Goal: Transaction & Acquisition: Book appointment/travel/reservation

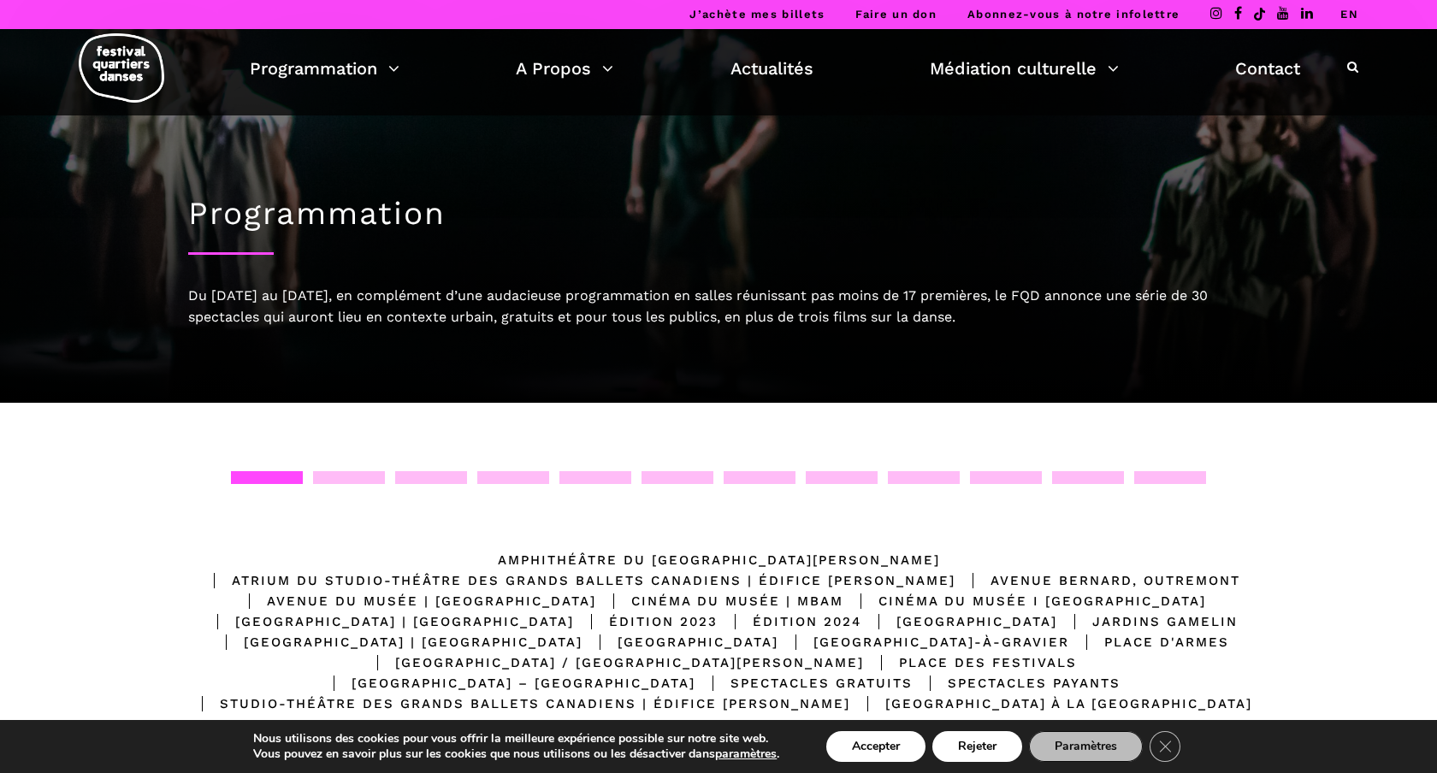
scroll to position [133, 0]
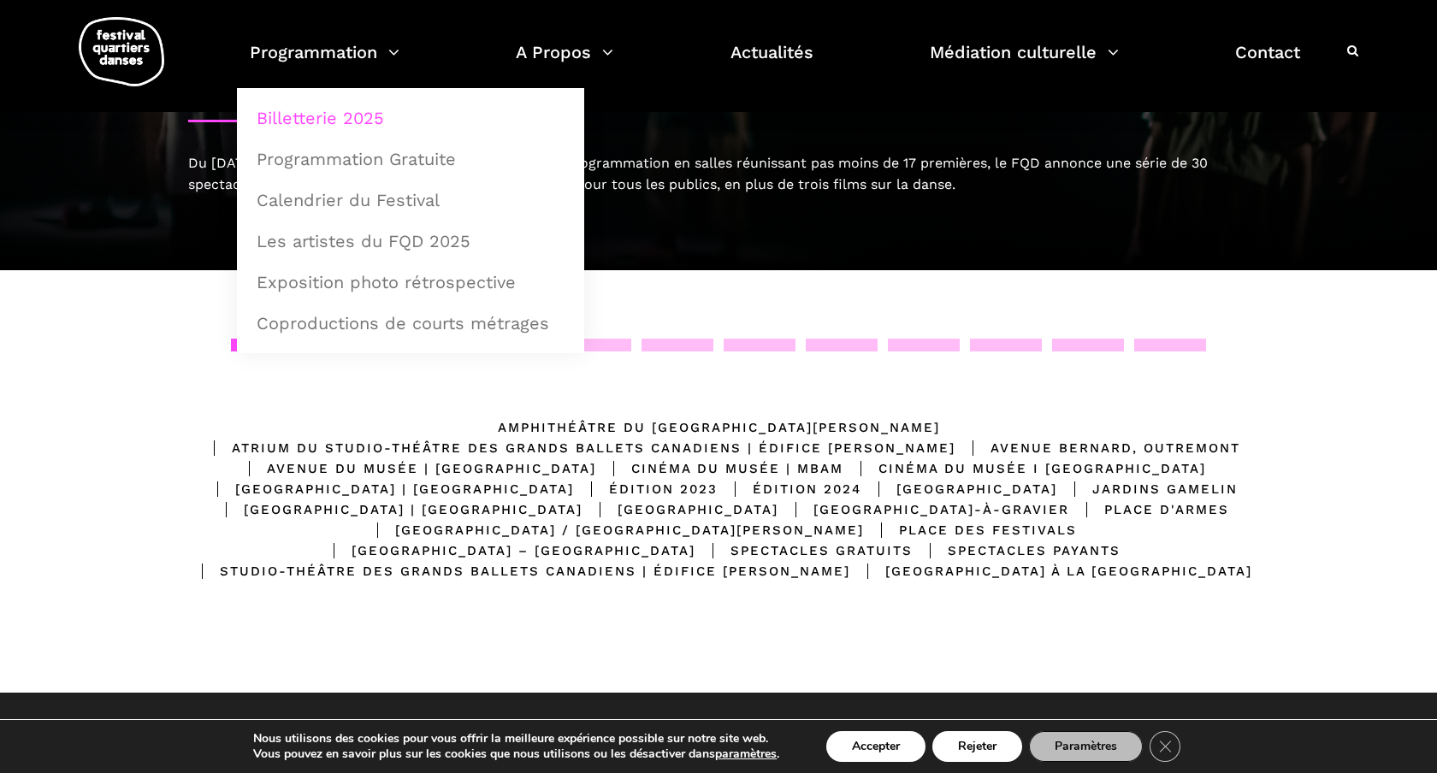
click at [341, 111] on link "Billetterie 2025" at bounding box center [410, 117] width 329 height 39
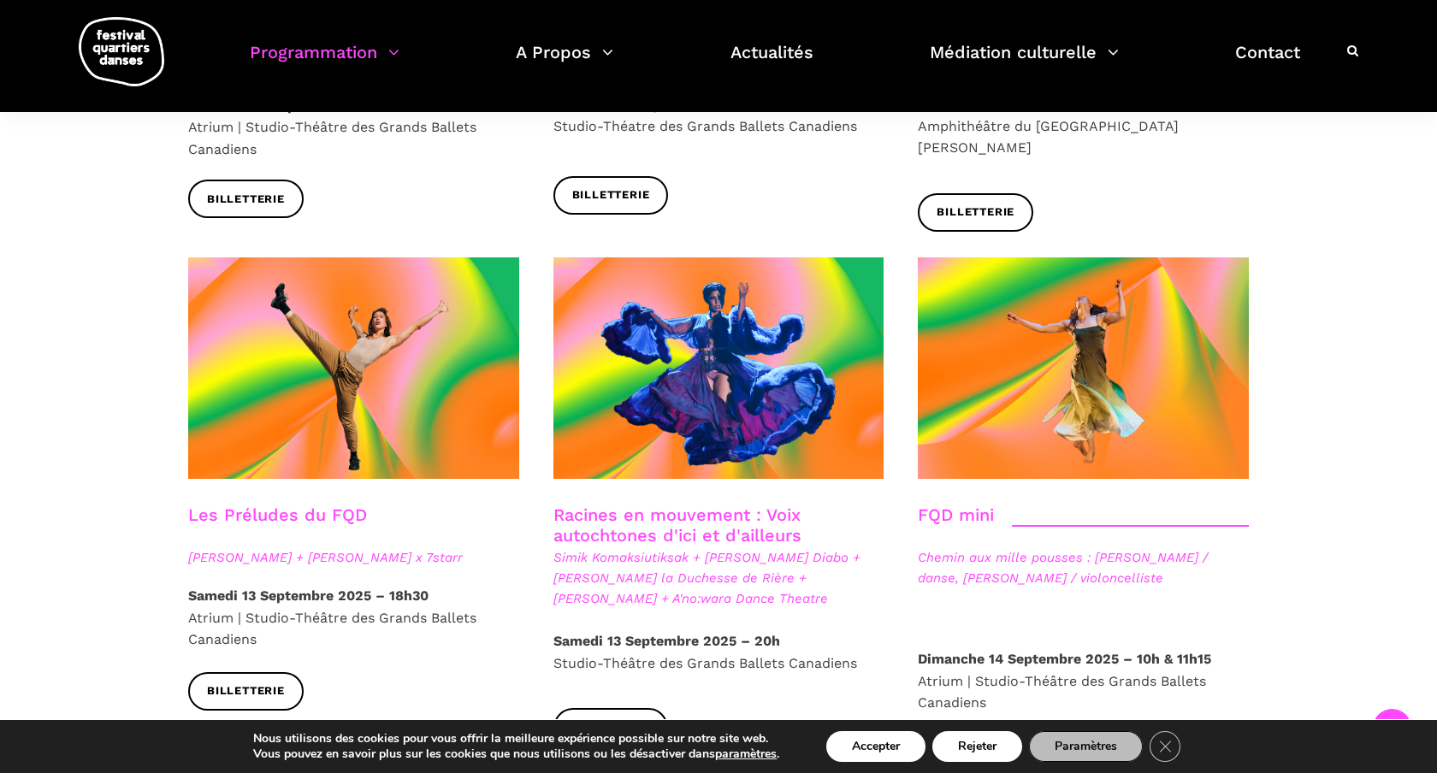
scroll to position [2327, 0]
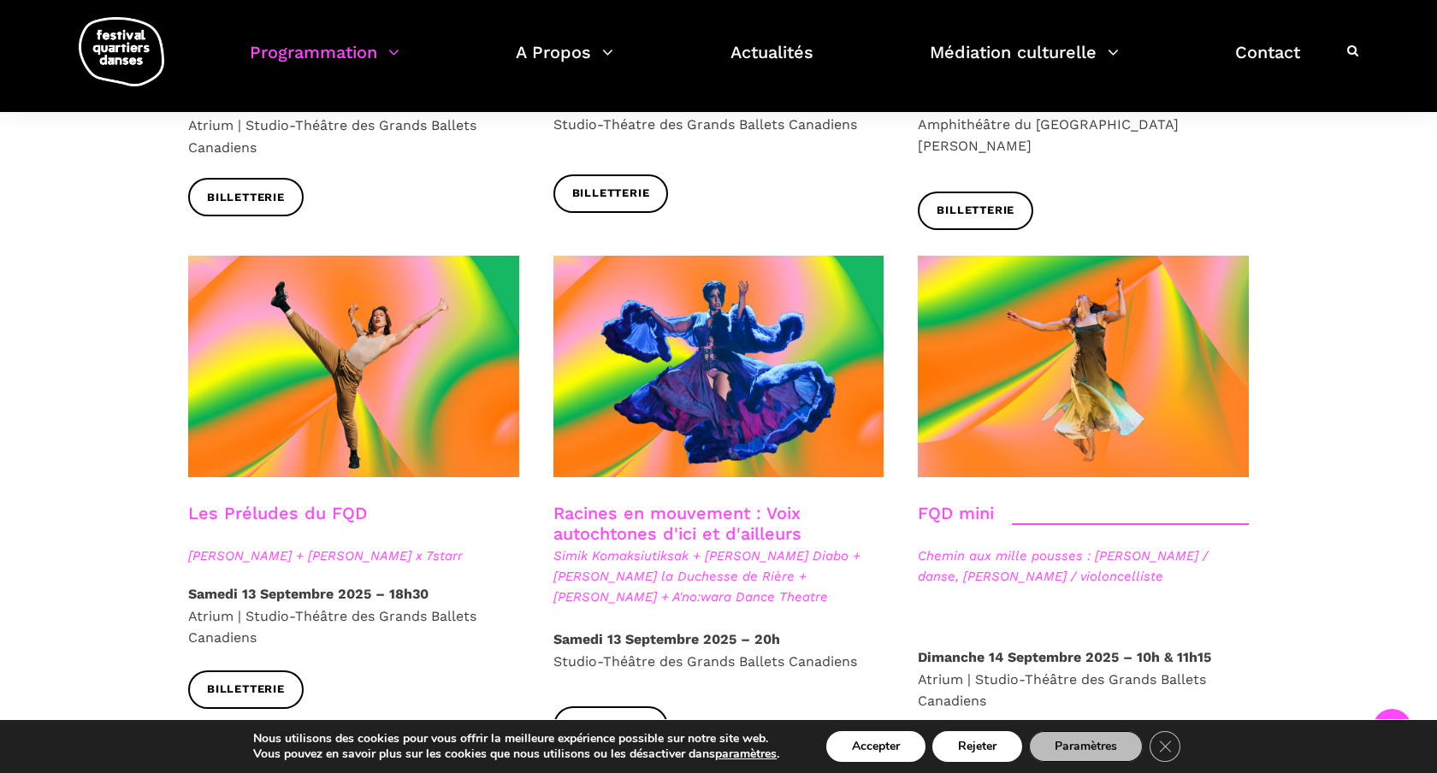
click at [432, 546] on span "Daniela Jezerinac + Charles Brecard x 7starr" at bounding box center [353, 556] width 331 height 21
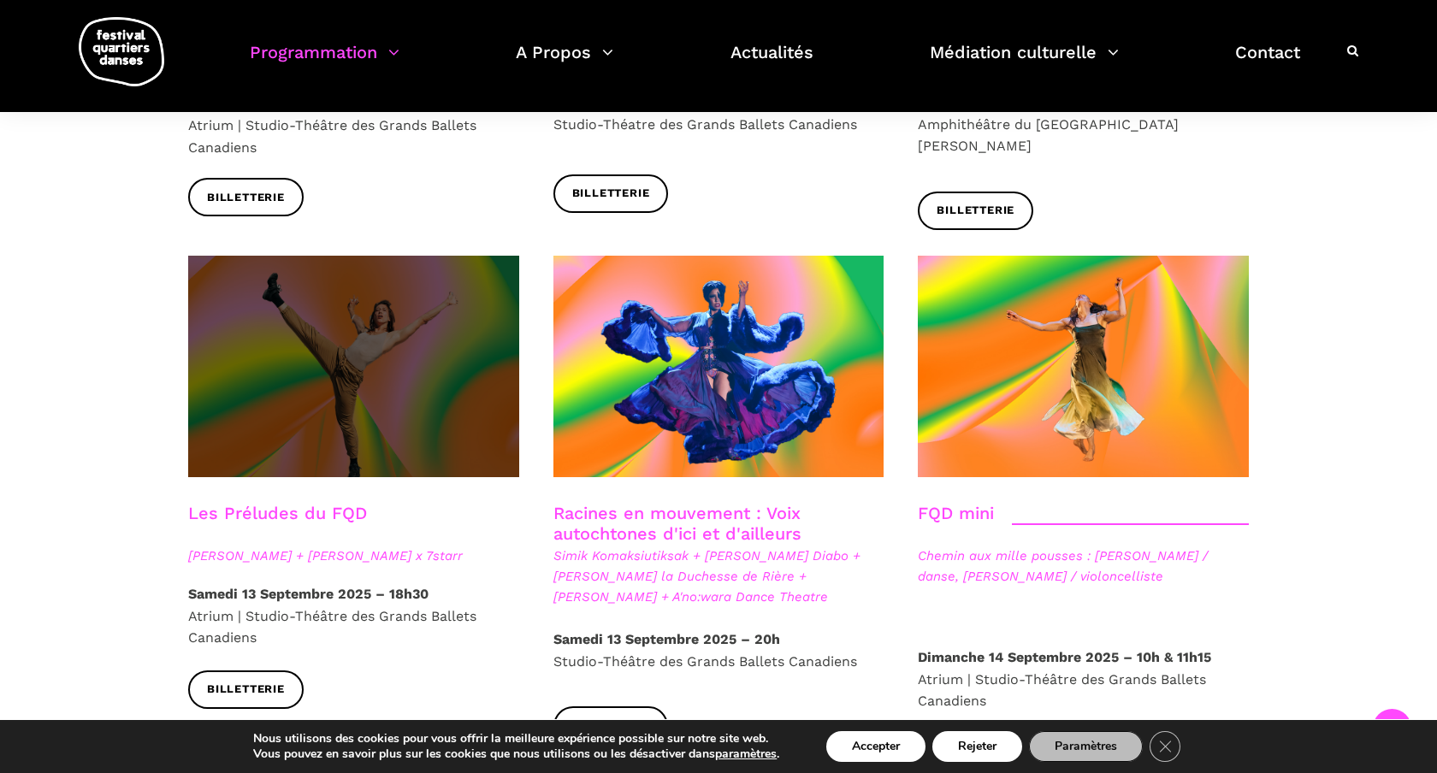
click at [272, 339] on span at bounding box center [353, 367] width 331 height 222
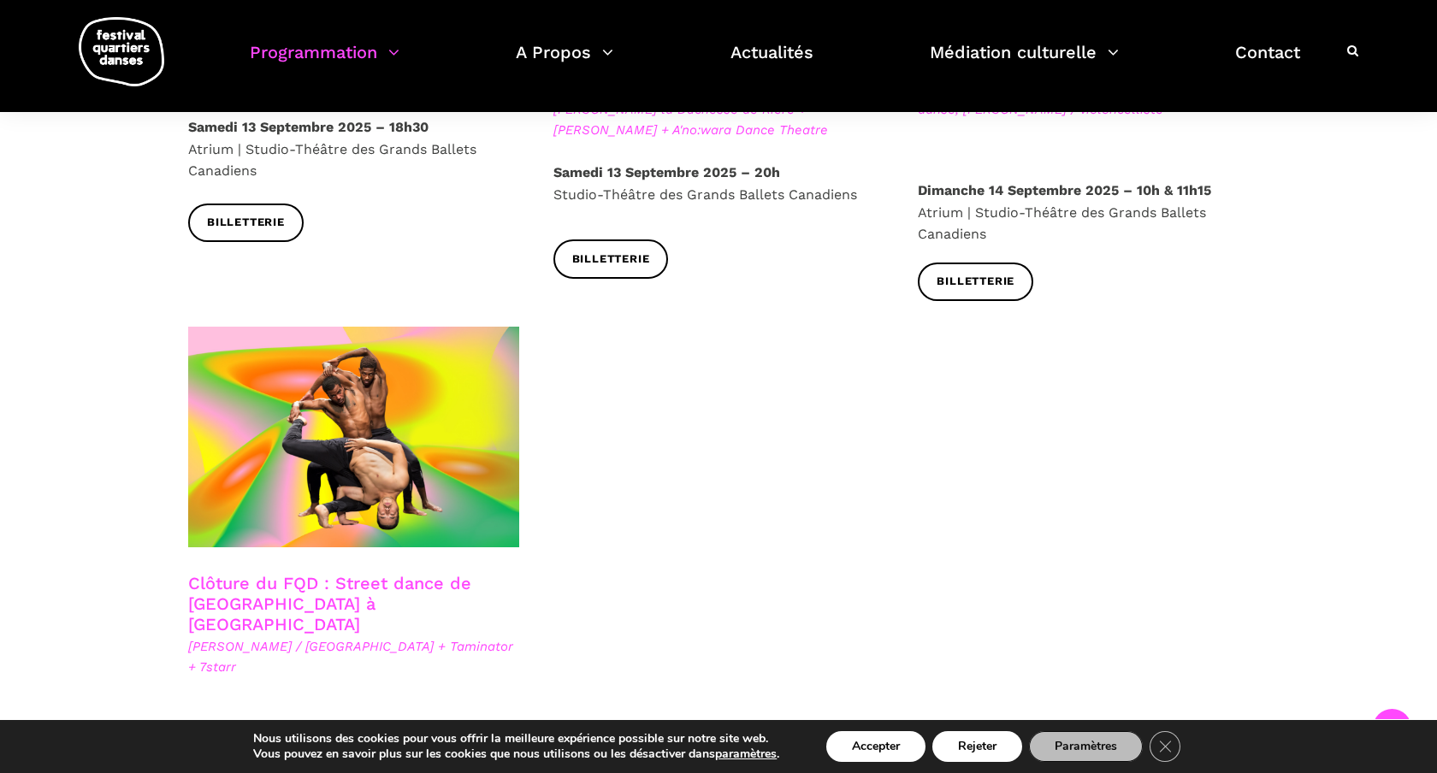
scroll to position [2835, 0]
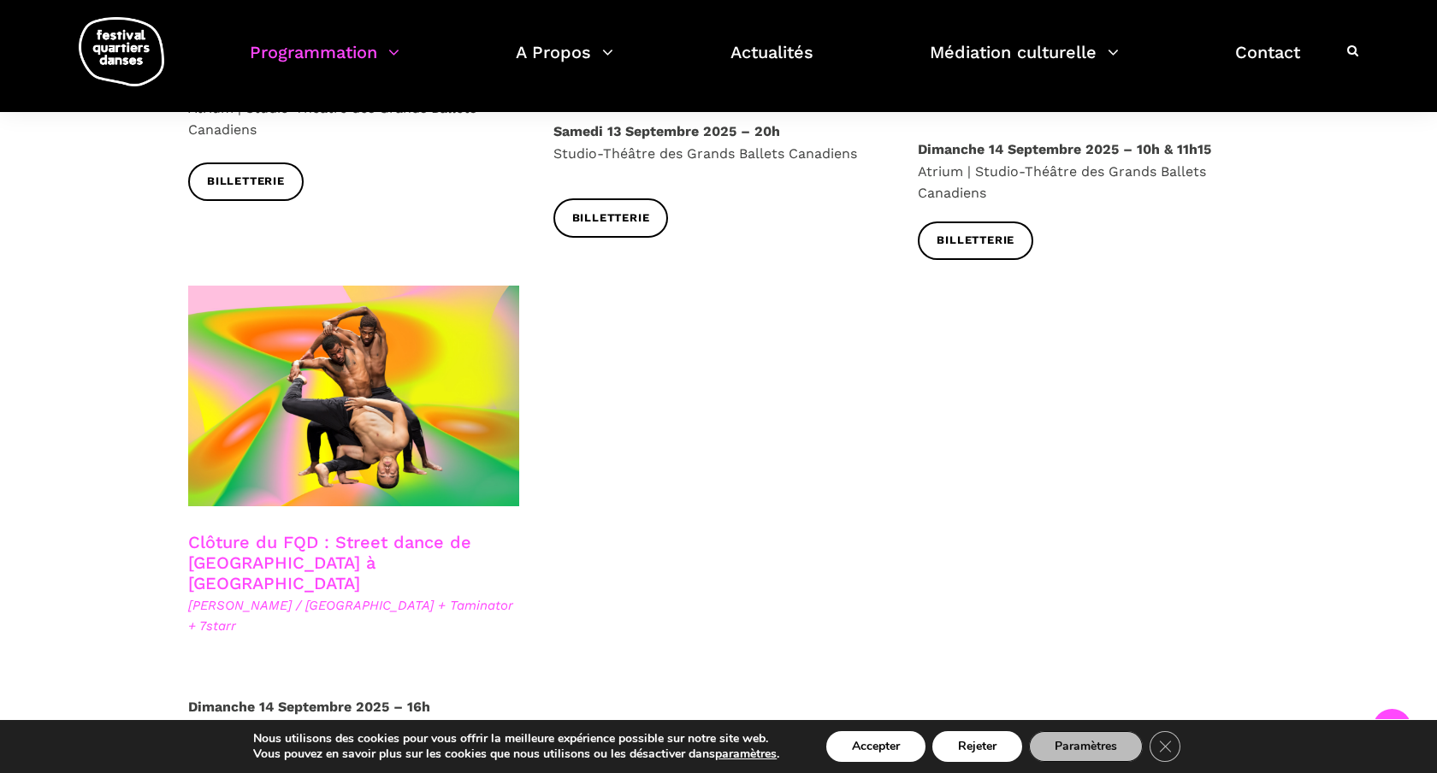
click at [427, 532] on link "Clôture du FQD : Street dance de Copenhague à Montréal" at bounding box center [329, 563] width 283 height 62
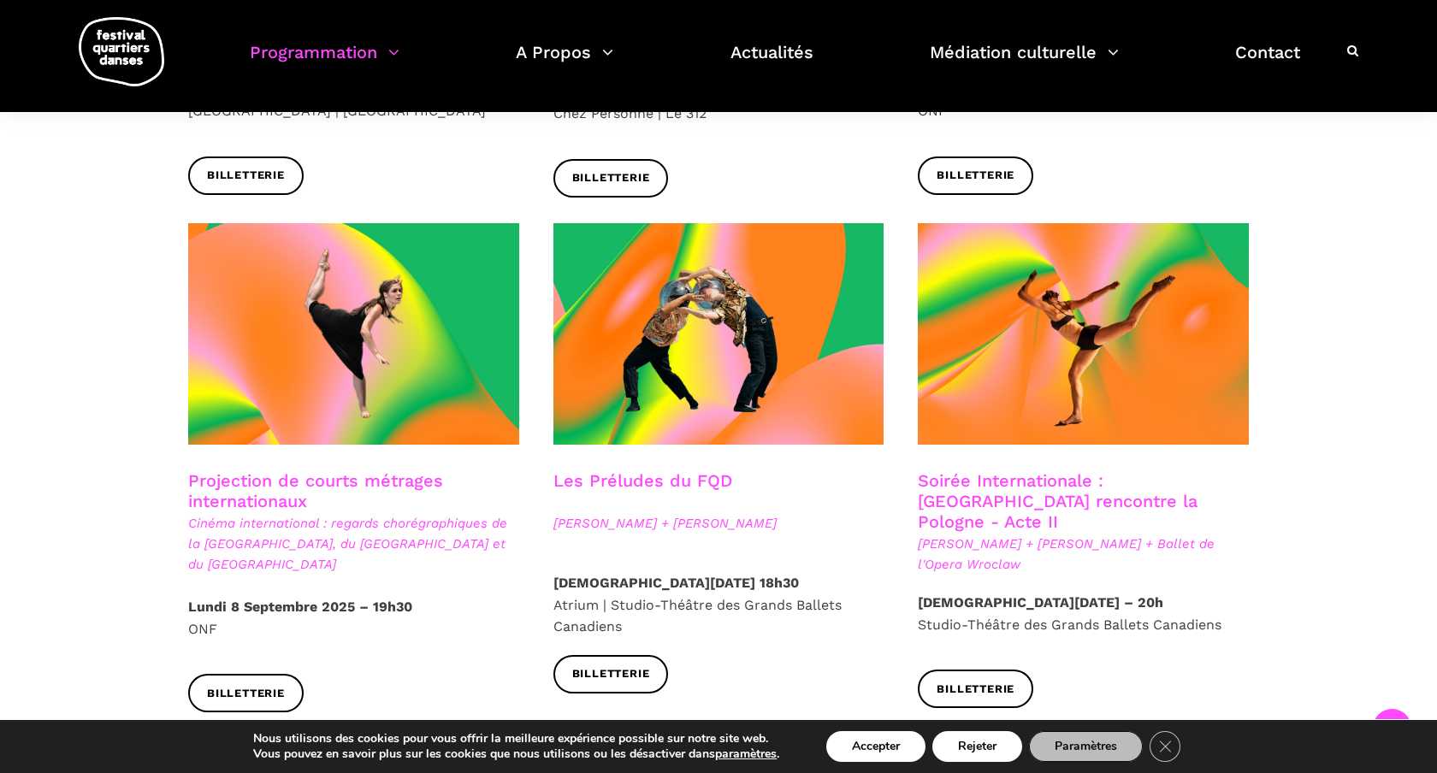
scroll to position [1302, 0]
